Goal: Information Seeking & Learning: Understand process/instructions

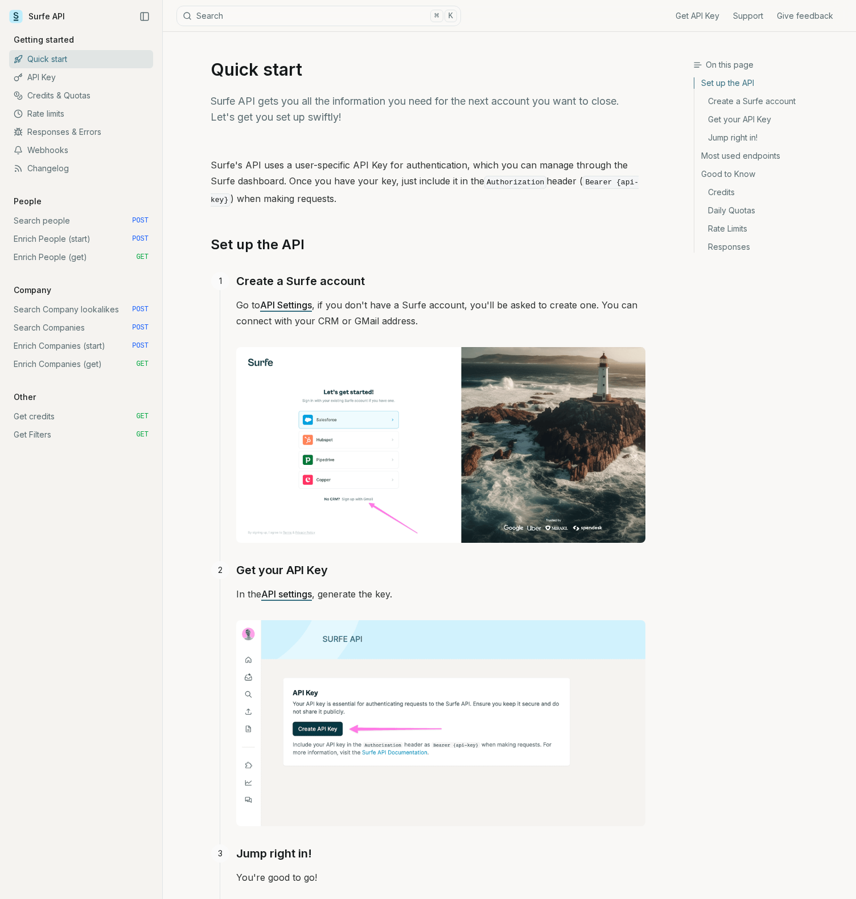
click at [84, 219] on link "Search people POST" at bounding box center [81, 221] width 144 height 18
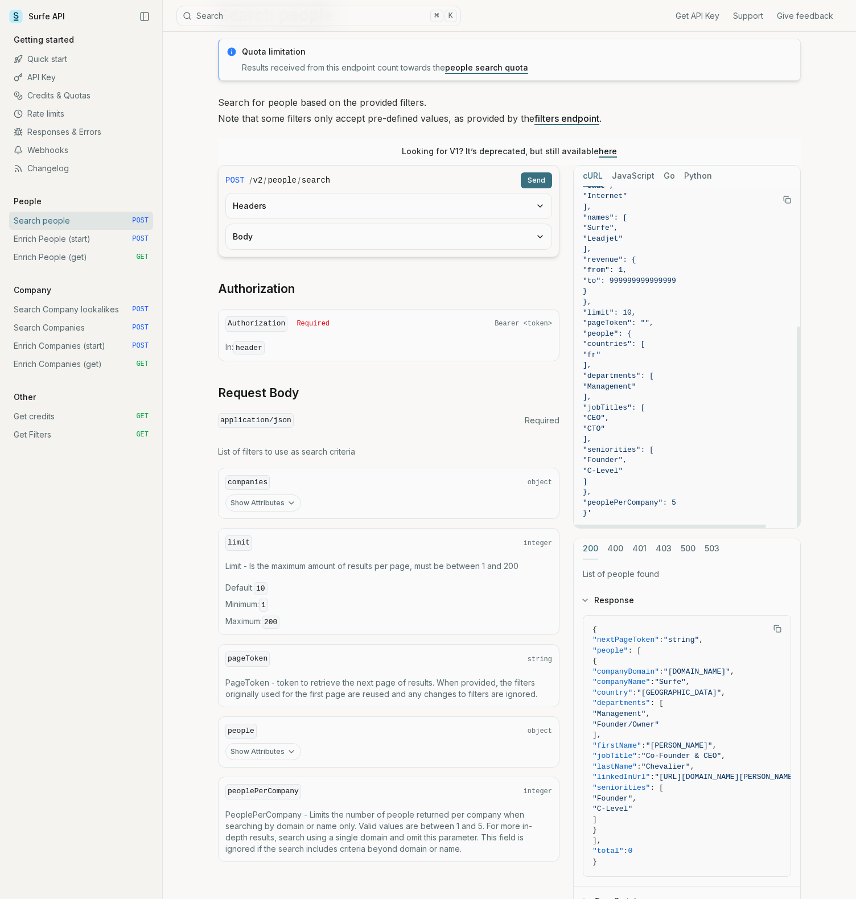
scroll to position [106, 0]
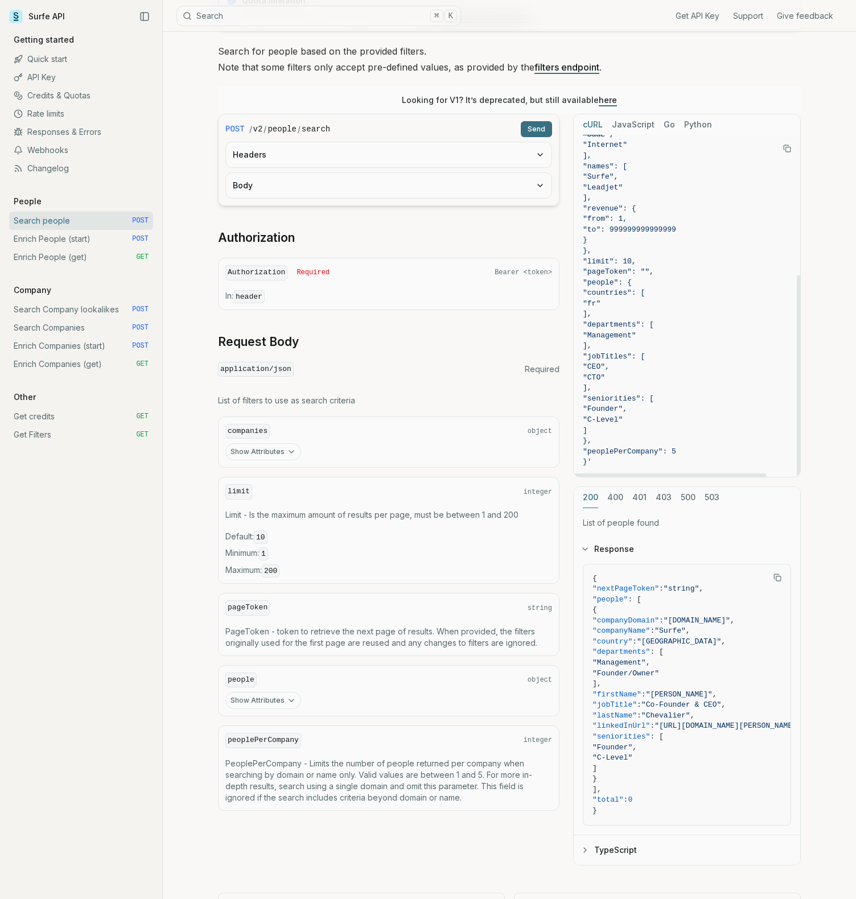
click at [112, 252] on link "Enrich People (get) GET" at bounding box center [81, 257] width 144 height 18
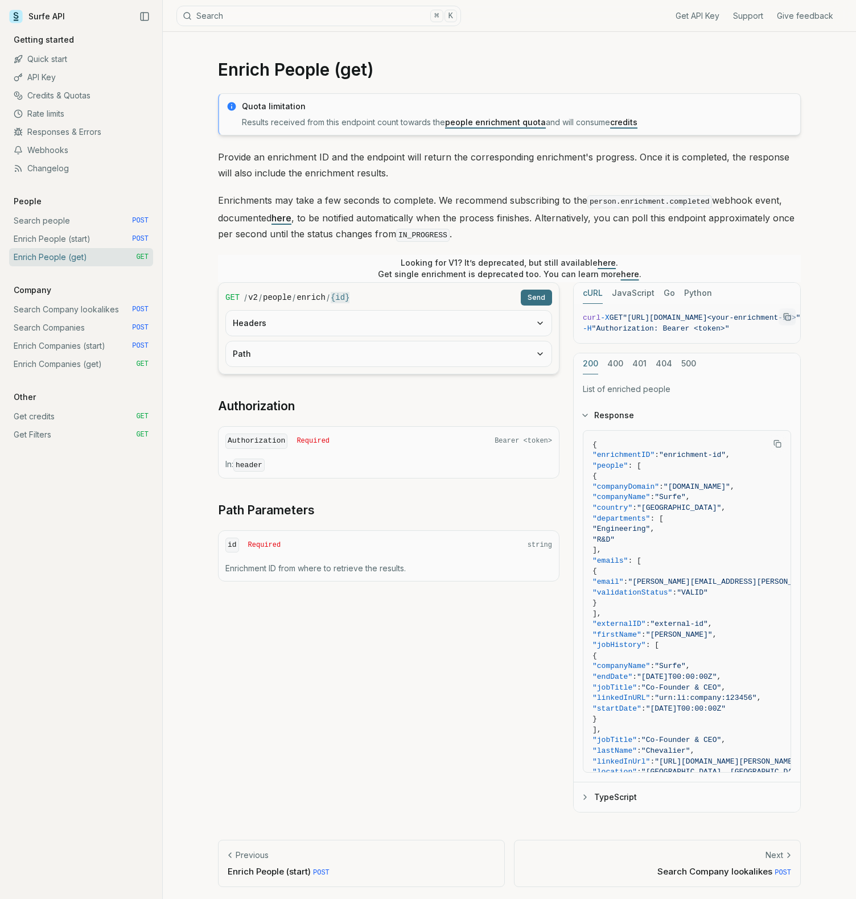
click at [102, 244] on link "Enrich People (start) POST" at bounding box center [81, 239] width 144 height 18
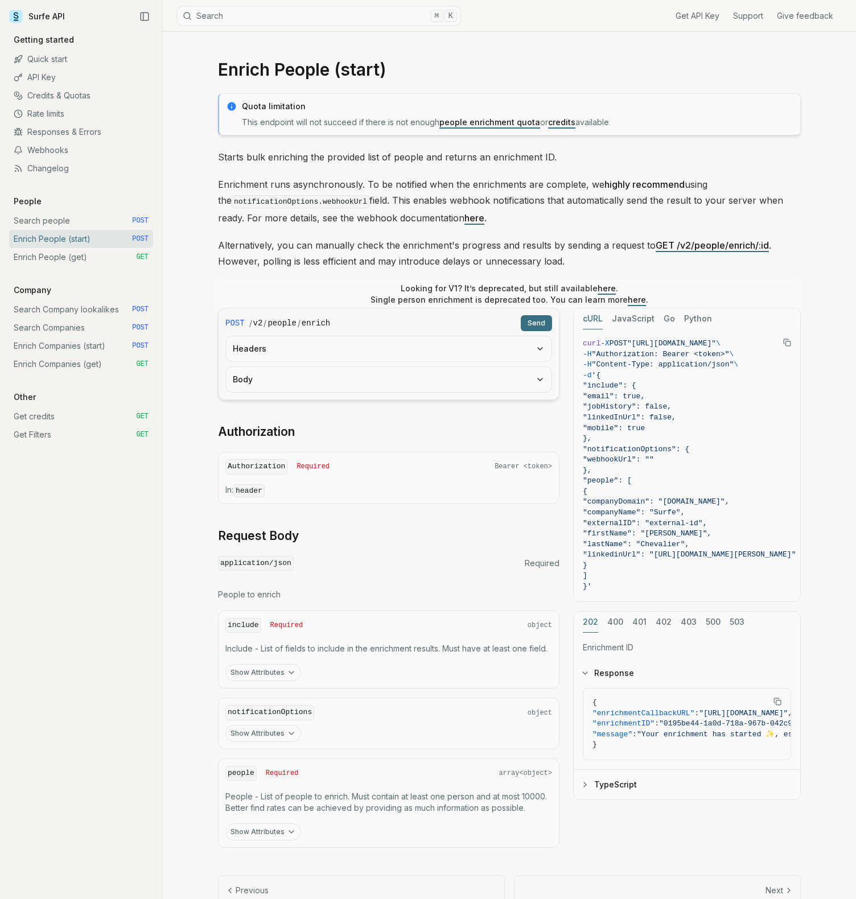
click at [287, 282] on div "Looking for V1? It’s deprecated, but still available here . Single person enric…" at bounding box center [509, 294] width 583 height 27
